Goal: Information Seeking & Learning: Learn about a topic

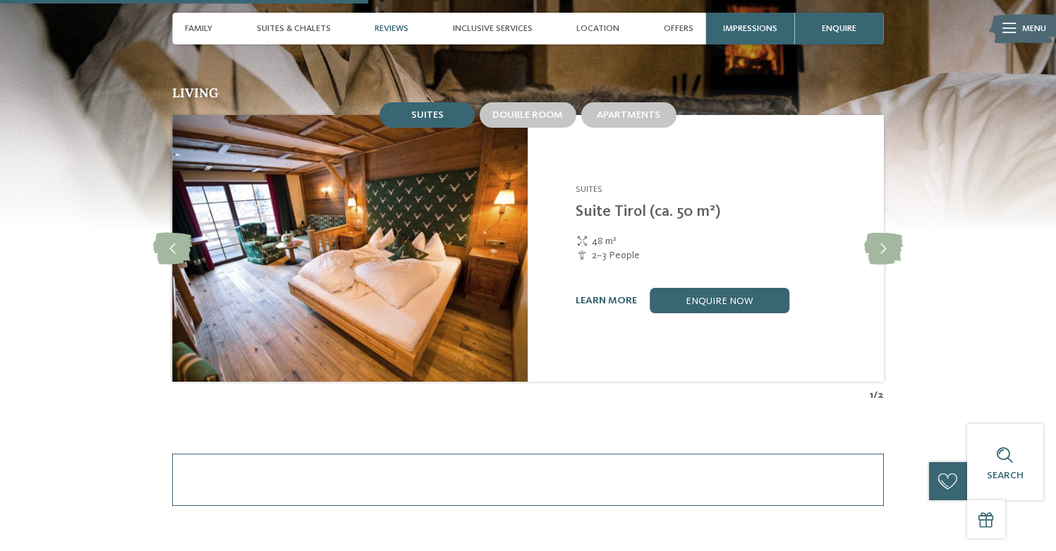
scroll to position [1408, 0]
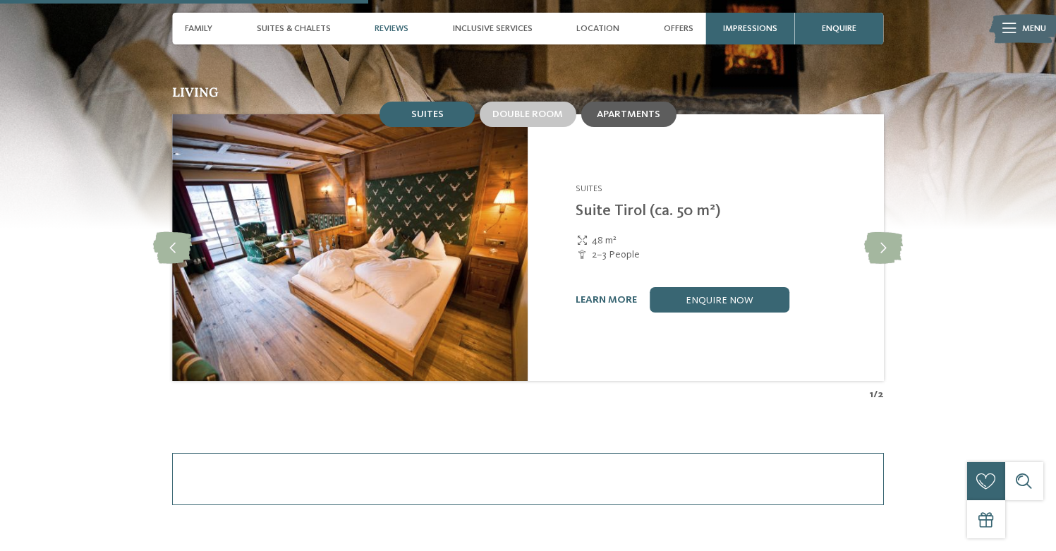
click at [610, 109] on span "Apartments" at bounding box center [629, 114] width 64 height 10
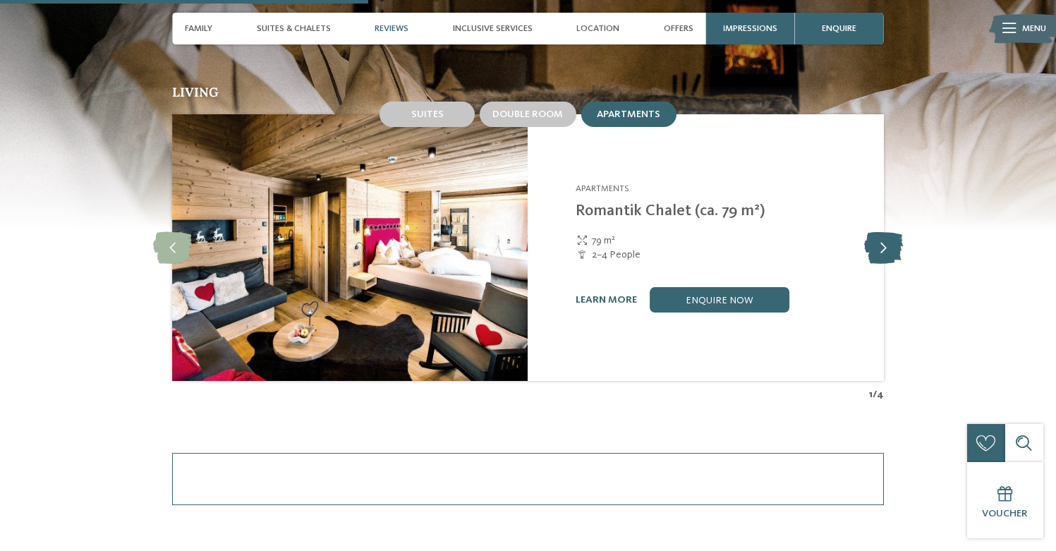
click at [885, 234] on icon at bounding box center [883, 248] width 39 height 32
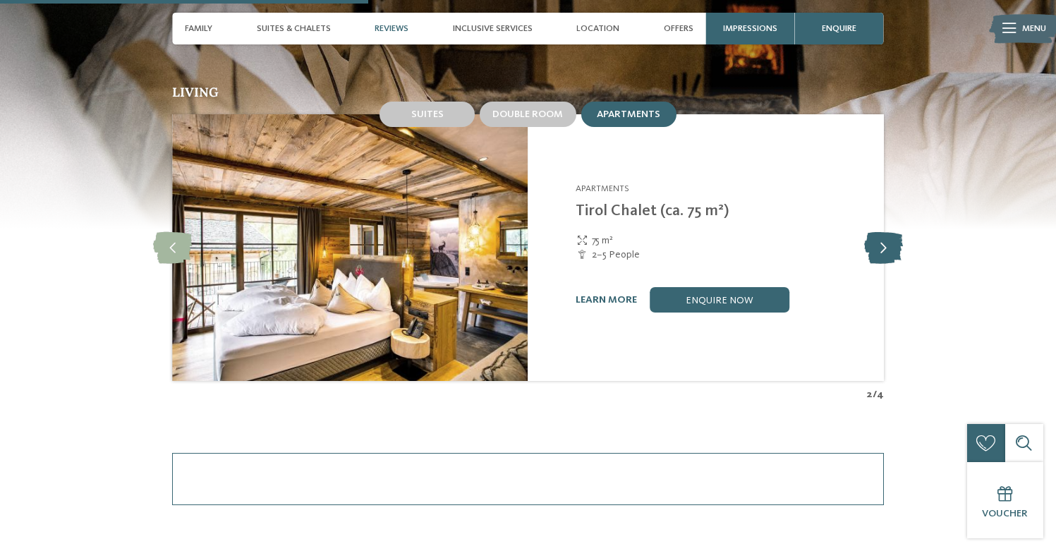
click at [885, 234] on icon at bounding box center [883, 248] width 39 height 32
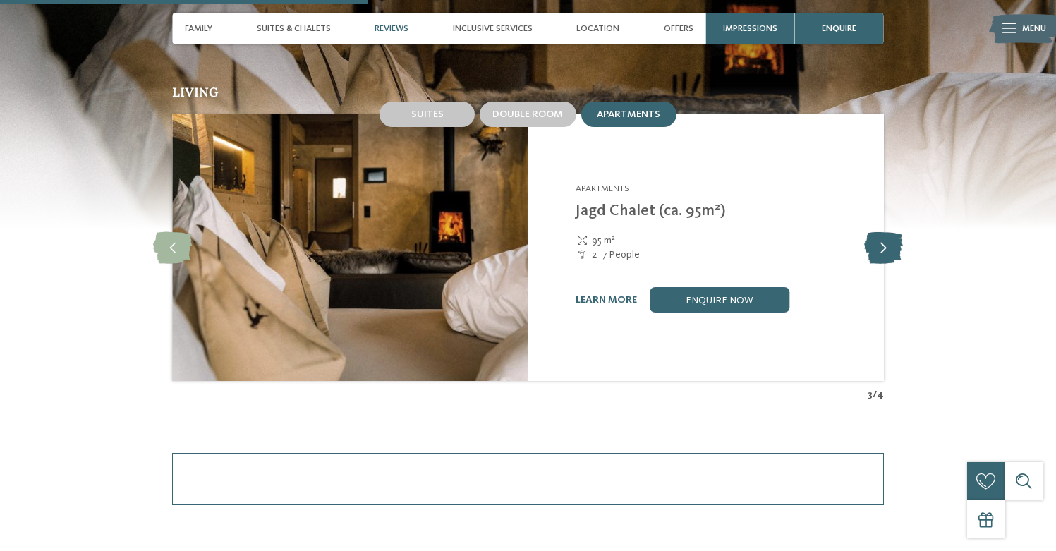
click at [885, 234] on icon at bounding box center [883, 248] width 39 height 32
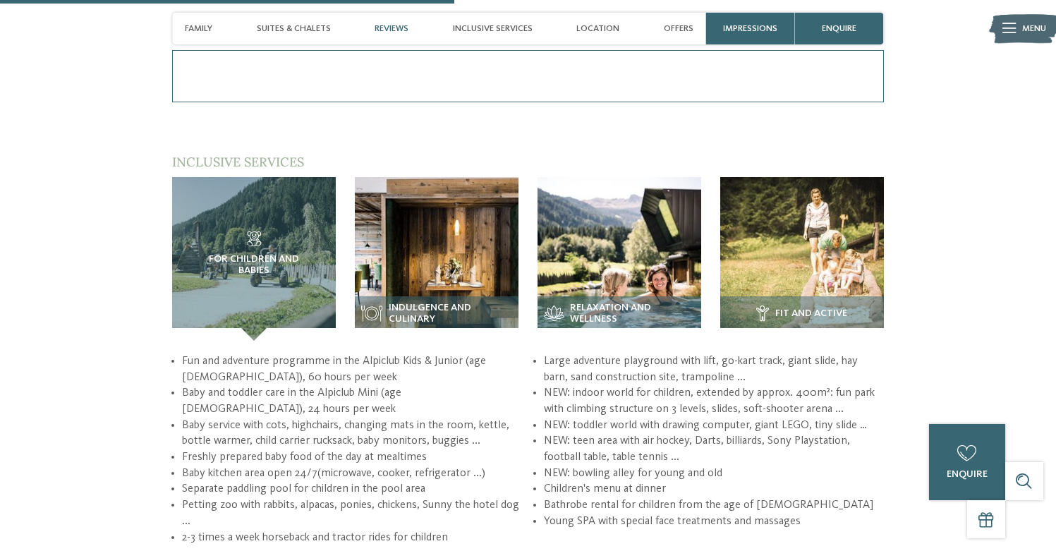
scroll to position [1828, 0]
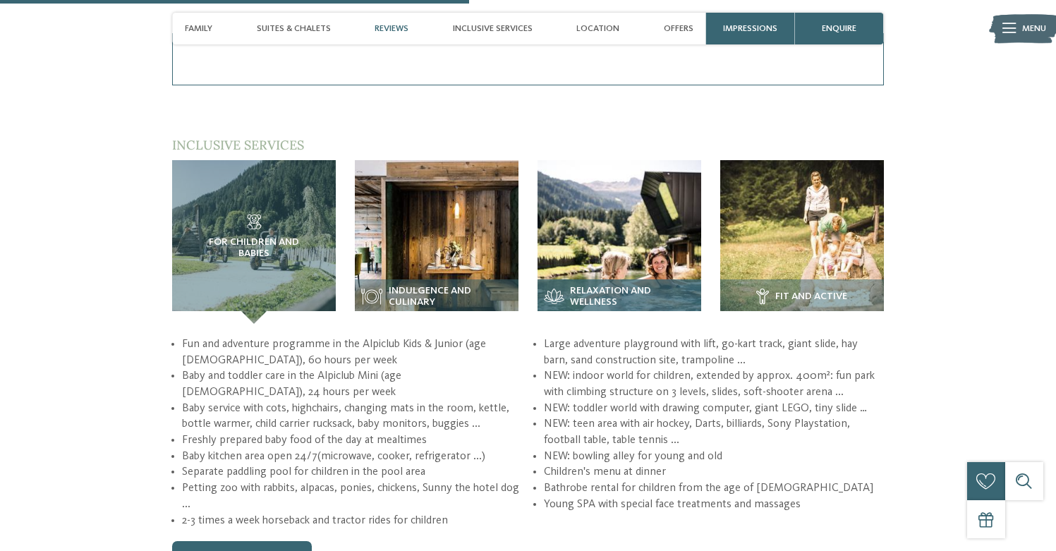
click at [604, 243] on img at bounding box center [620, 242] width 164 height 164
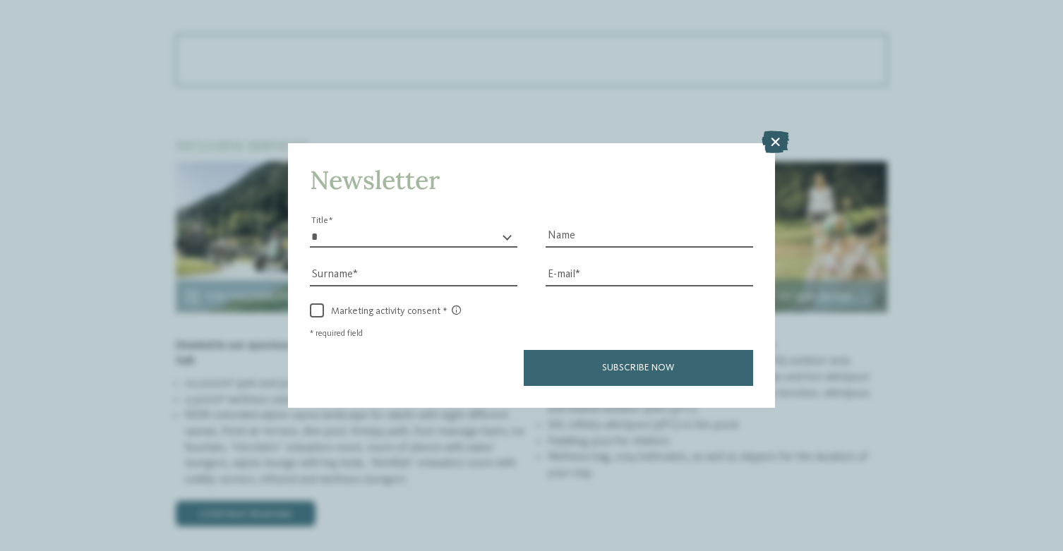
click at [770, 131] on icon at bounding box center [775, 142] width 28 height 23
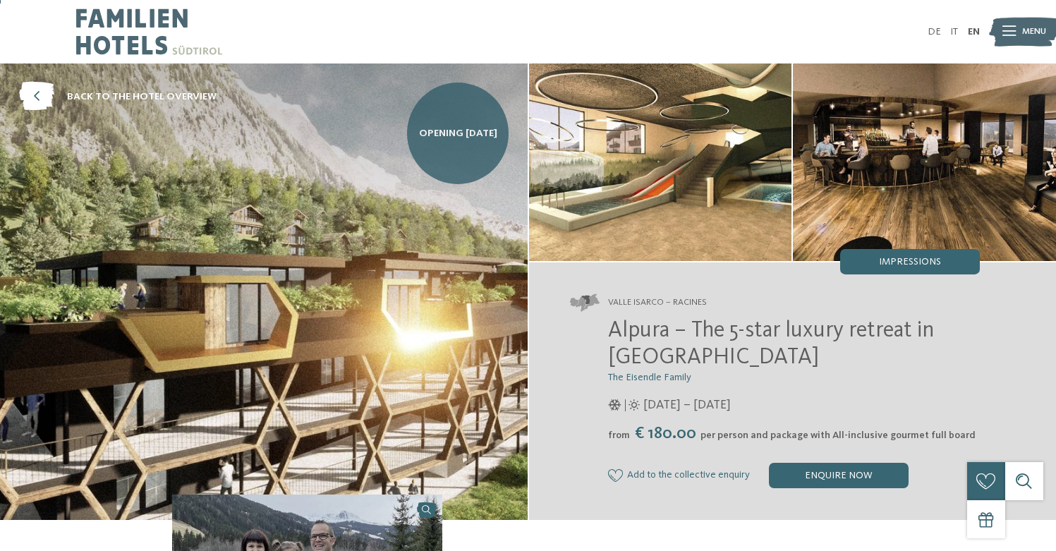
scroll to position [0, 0]
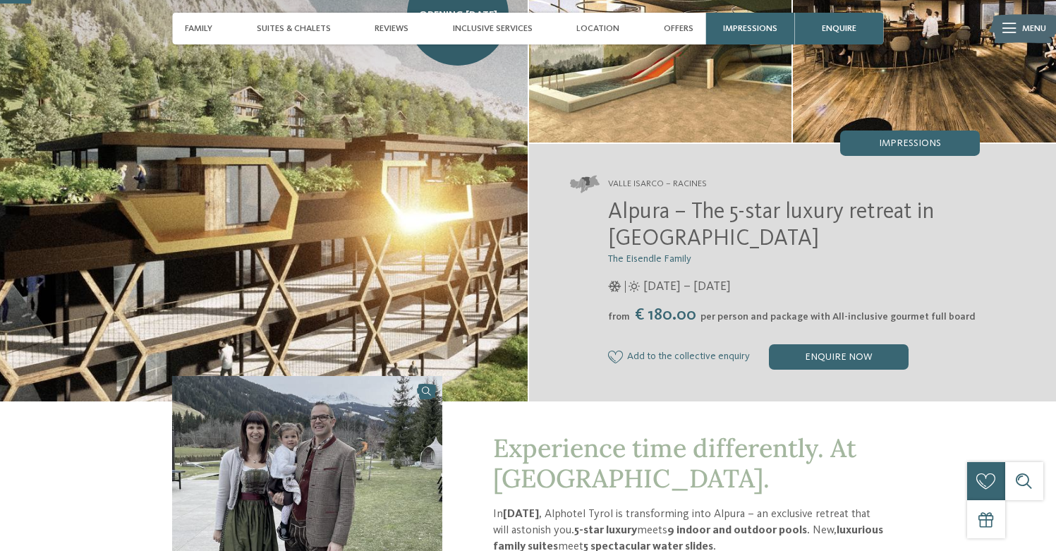
scroll to position [119, 0]
click at [475, 28] on span "Inclusive services" at bounding box center [493, 28] width 80 height 11
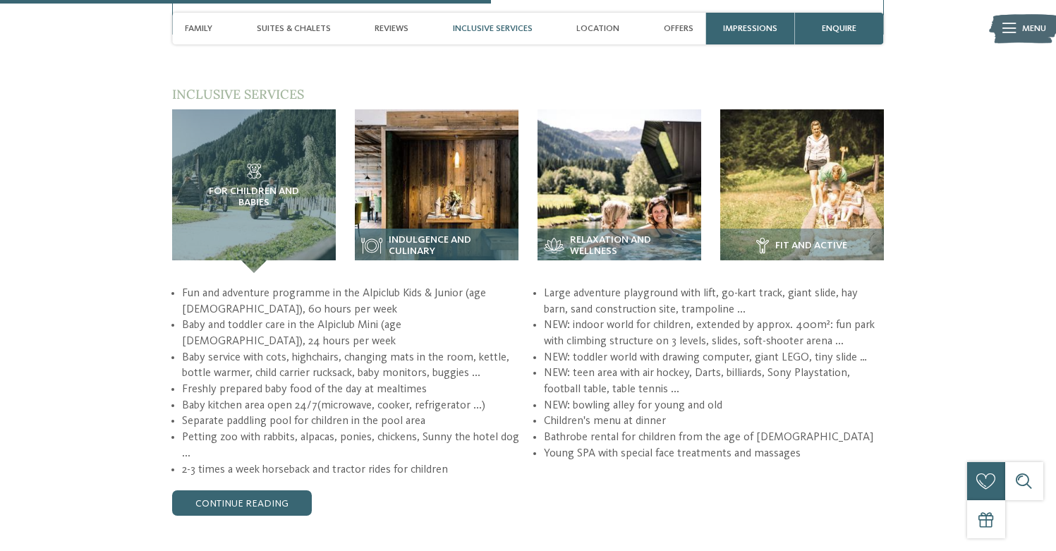
scroll to position [1878, 0]
